Goal: Complete application form

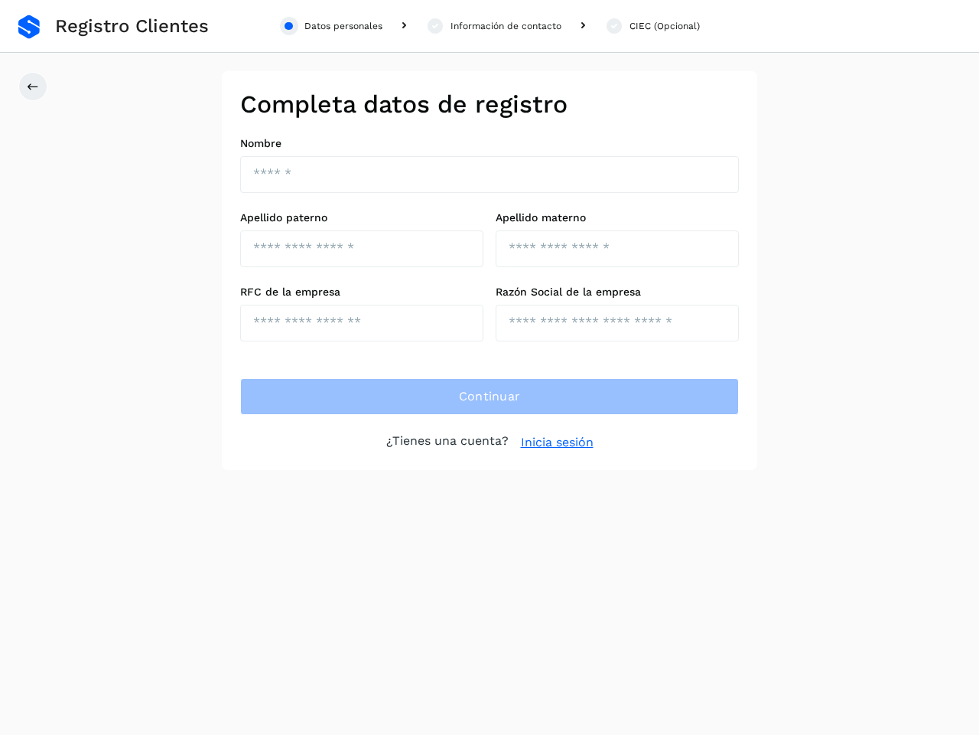
click at [331, 26] on div "Datos personales" at bounding box center [344, 26] width 78 height 14
click at [494, 26] on div "Información de contacto" at bounding box center [506, 26] width 111 height 14
click at [652, 26] on div "CIEC (Opcional)" at bounding box center [665, 26] width 70 height 14
click at [33, 86] on icon at bounding box center [33, 86] width 12 height 12
